Goal: Transaction & Acquisition: Purchase product/service

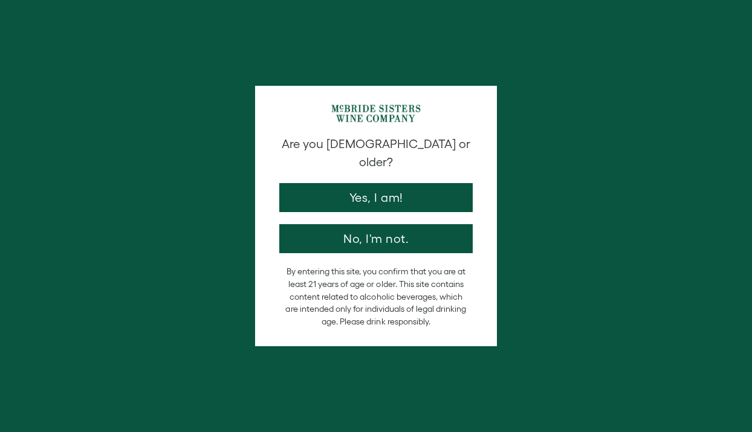
click at [446, 199] on div "Are you [DEMOGRAPHIC_DATA] or older? Yes, I am! No, I'm not." at bounding box center [376, 194] width 206 height 118
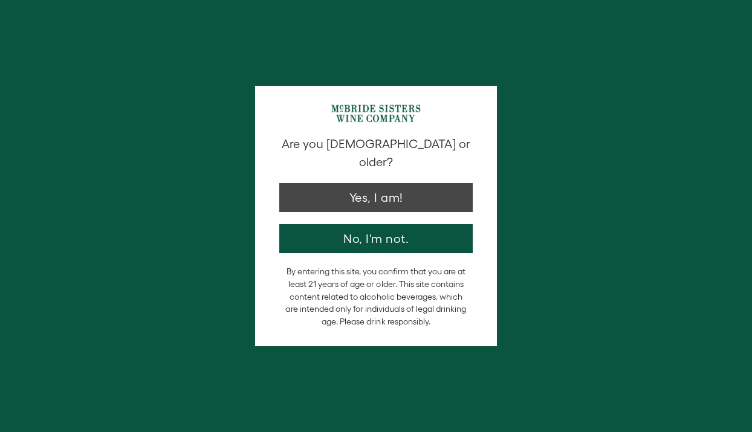
click at [437, 188] on button "Yes, I am!" at bounding box center [375, 197] width 193 height 29
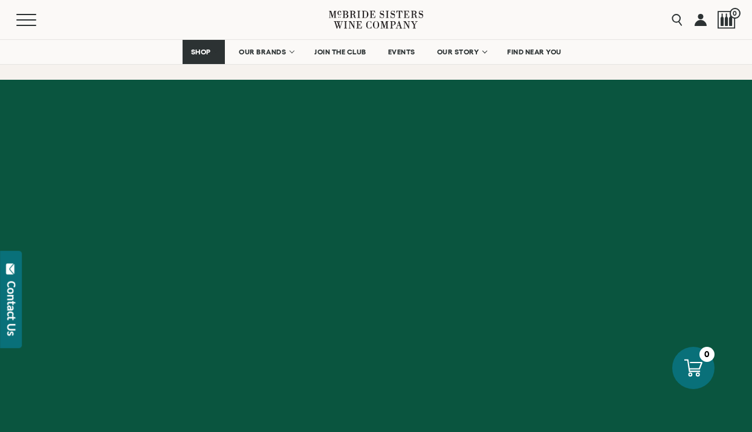
scroll to position [2260, 0]
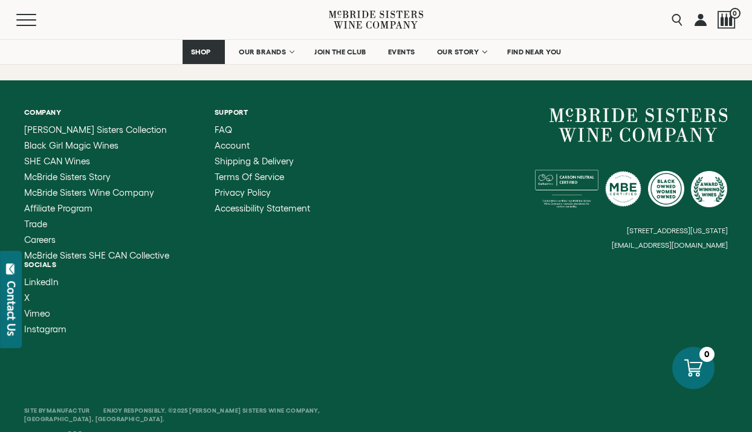
drag, startPoint x: 132, startPoint y: 412, endPoint x: 83, endPoint y: 360, distance: 70.6
click at [83, 362] on div "Site By Manufactur Enjoy Responsibly. ©2025 McBride Sisters Wine Company, San L…" at bounding box center [376, 409] width 752 height 95
click at [221, 410] on div "Site By Manufactur Enjoy Responsibly. ©2025 McBride Sisters Wine Company, San L…" at bounding box center [376, 422] width 704 height 44
drag, startPoint x: 221, startPoint y: 410, endPoint x: 196, endPoint y: 375, distance: 42.6
click at [196, 376] on div "Site By Manufactur Enjoy Responsibly. ©2025 McBride Sisters Wine Company, San L…" at bounding box center [376, 409] width 752 height 95
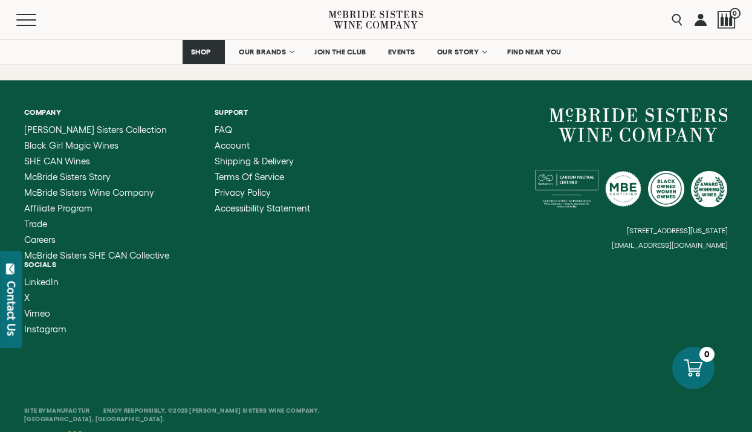
click at [314, 364] on div "Site By Manufactur Enjoy Responsibly. ©2025 McBride Sisters Wine Company, San L…" at bounding box center [376, 409] width 752 height 95
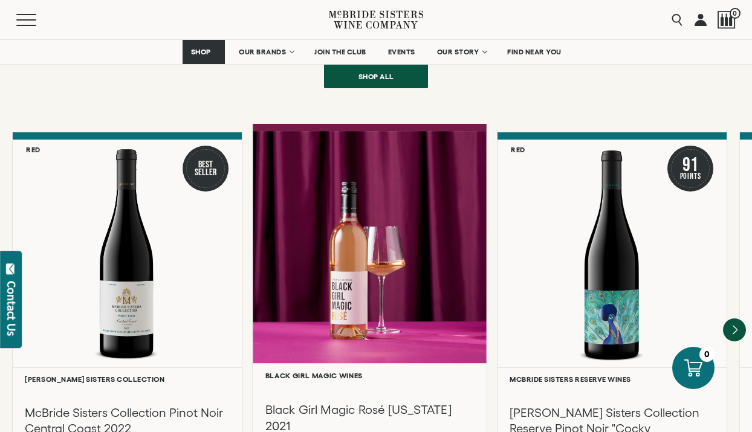
scroll to position [1585, 0]
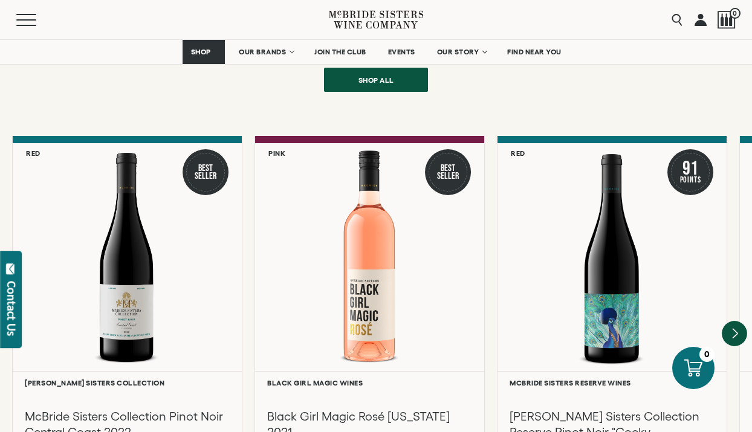
click at [735, 329] on icon "Next" at bounding box center [735, 334] width 5 height 10
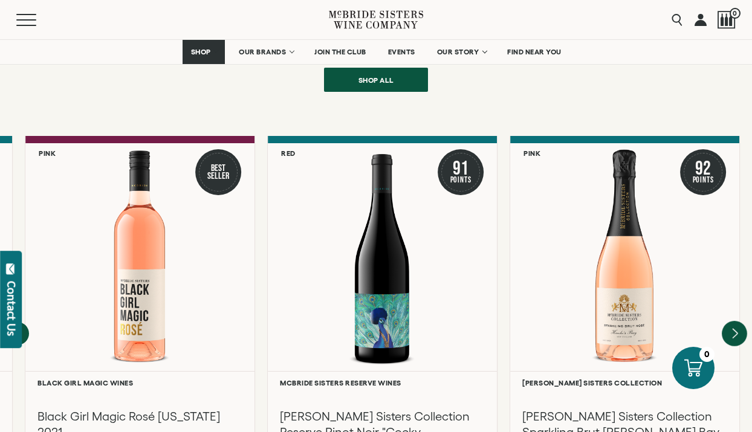
click at [0, 0] on div at bounding box center [0, 0] width 0 height 0
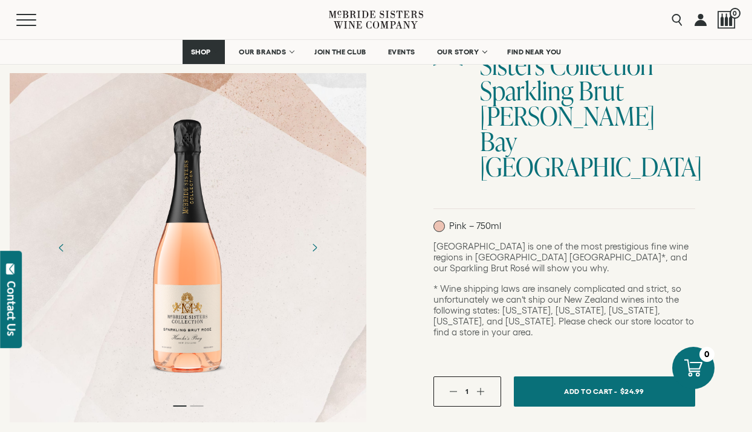
scroll to position [302, 0]
